Goal: Navigation & Orientation: Find specific page/section

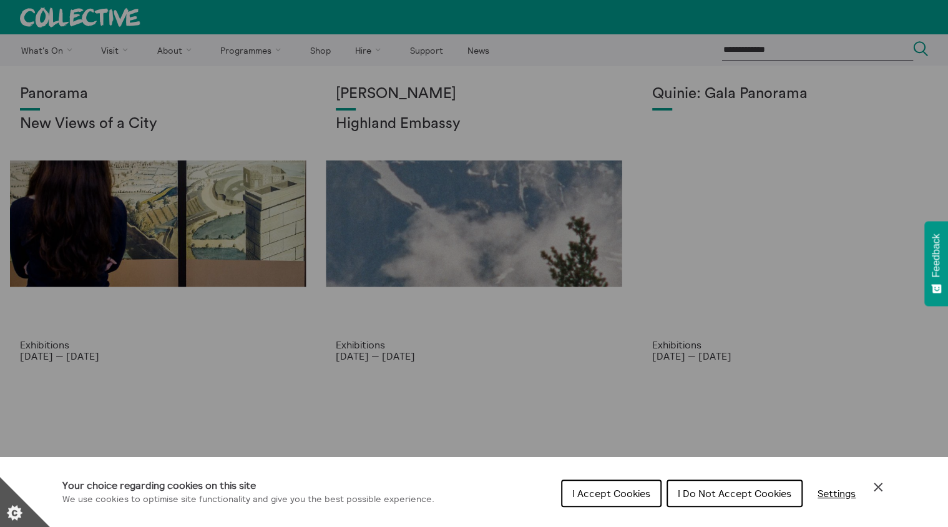
click at [611, 498] on span "I Accept Cookies" at bounding box center [611, 493] width 78 height 12
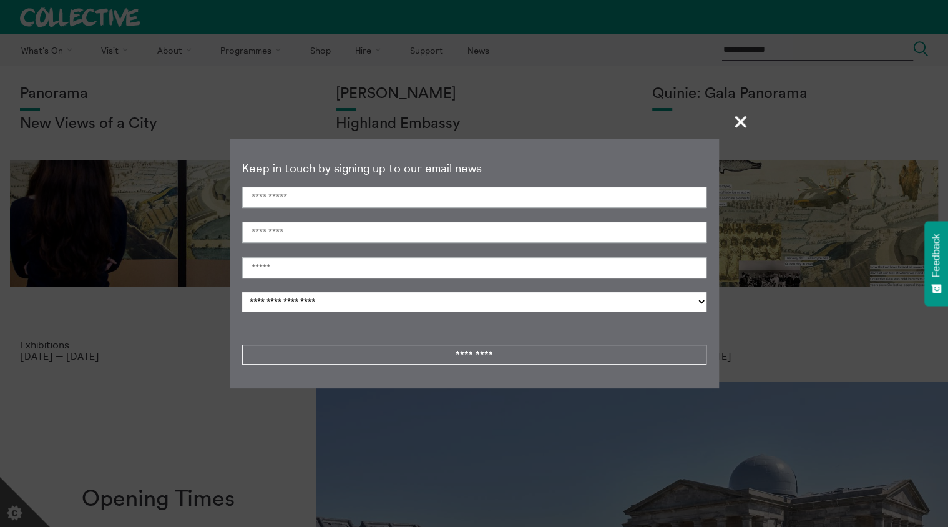
click at [736, 120] on span "+" at bounding box center [741, 121] width 37 height 37
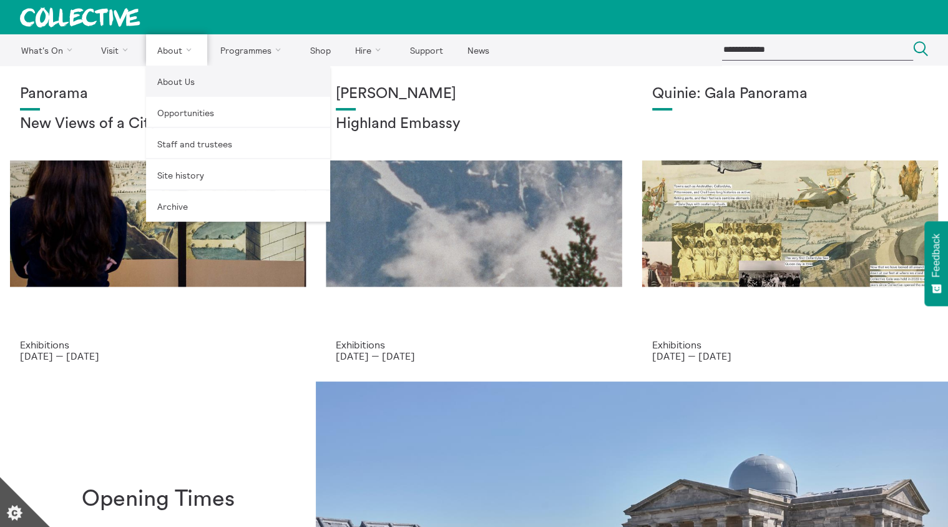
click at [177, 84] on link "About Us" at bounding box center [238, 81] width 184 height 31
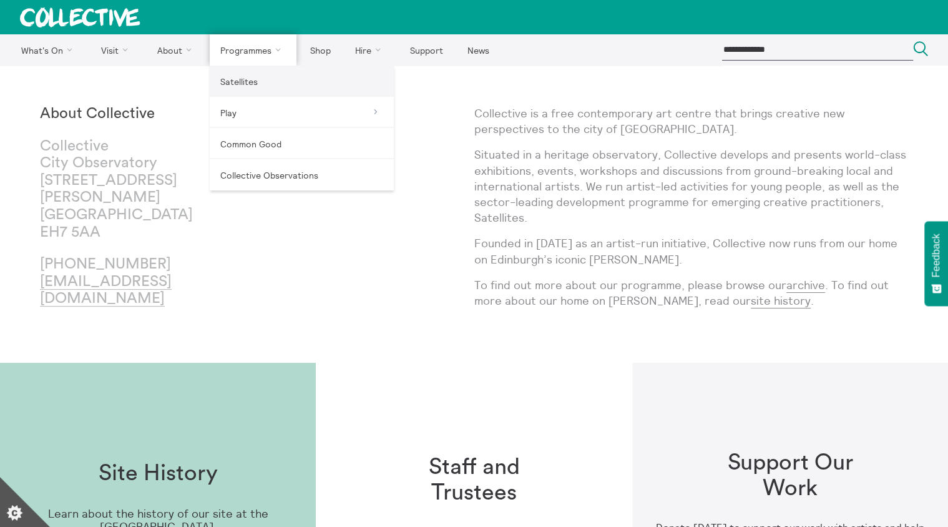
click at [246, 79] on link "Satellites" at bounding box center [302, 81] width 184 height 31
